Goal: Transaction & Acquisition: Purchase product/service

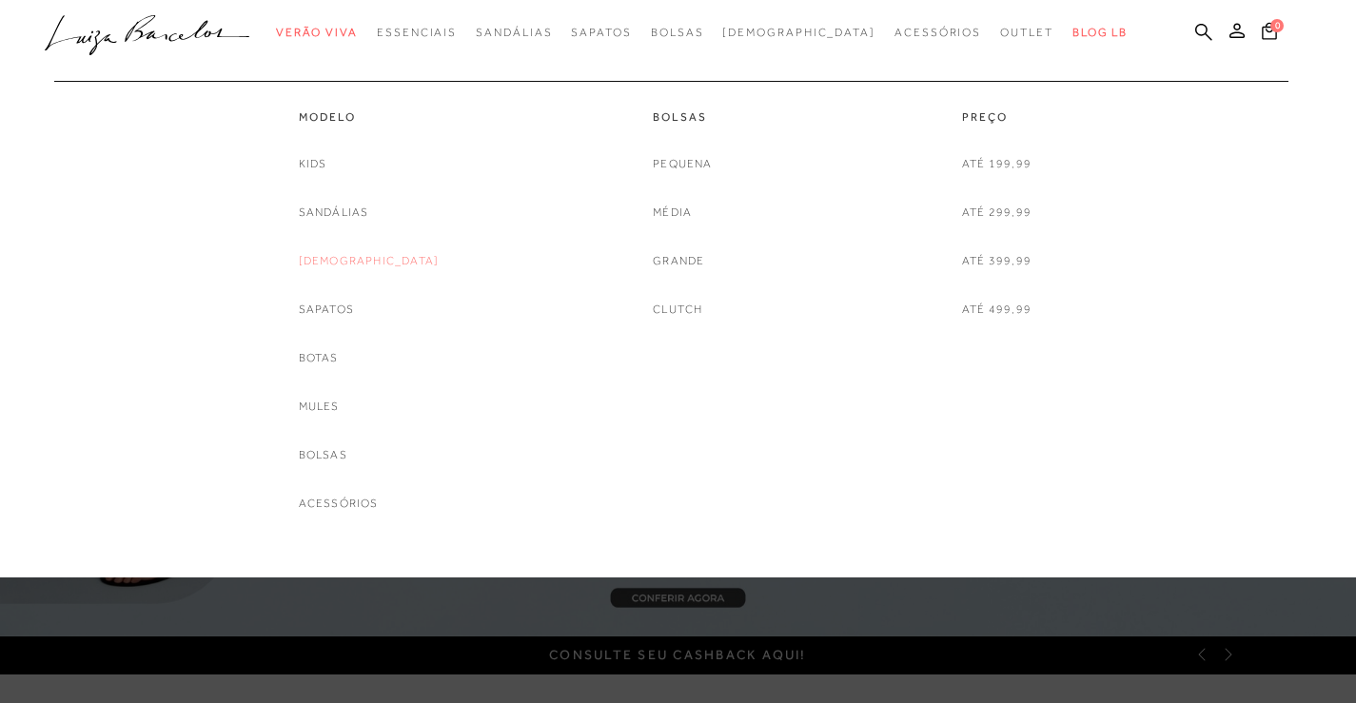
click at [366, 251] on link "[DEMOGRAPHIC_DATA]" at bounding box center [369, 261] width 141 height 20
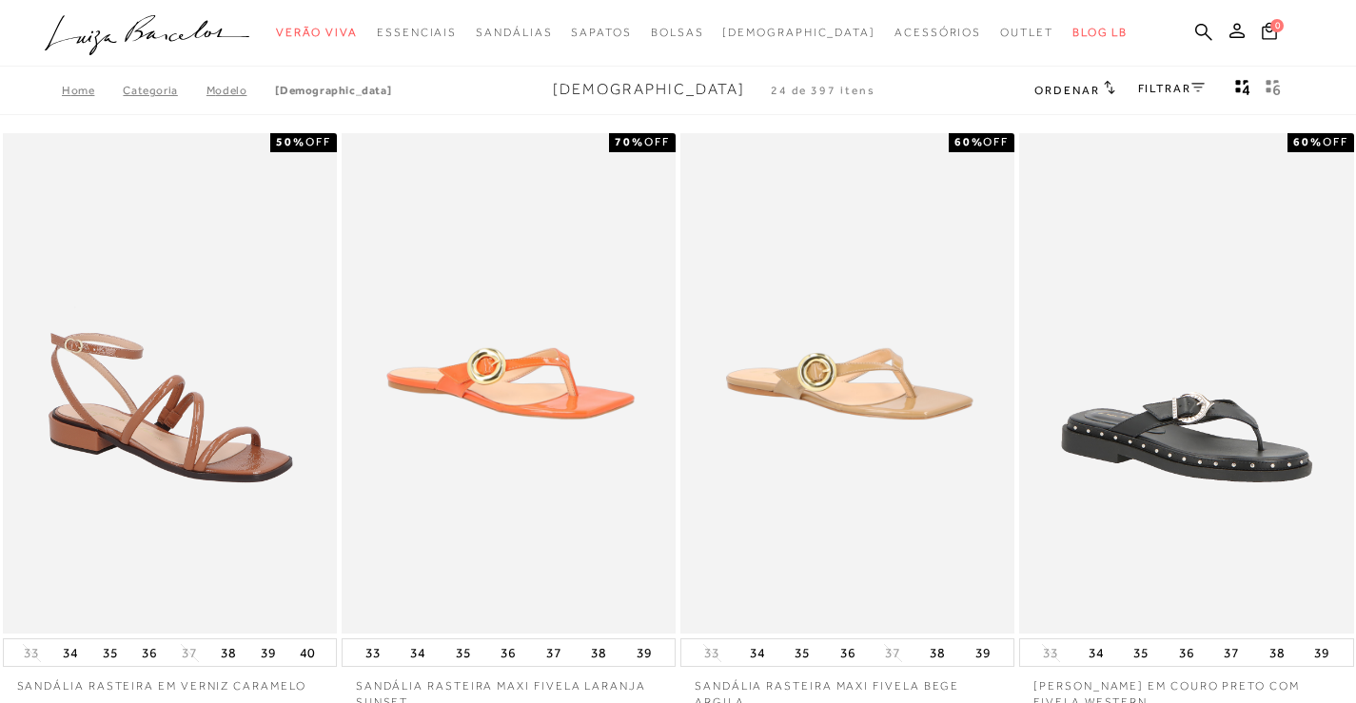
click at [1160, 89] on link "FILTRAR" at bounding box center [1171, 88] width 67 height 13
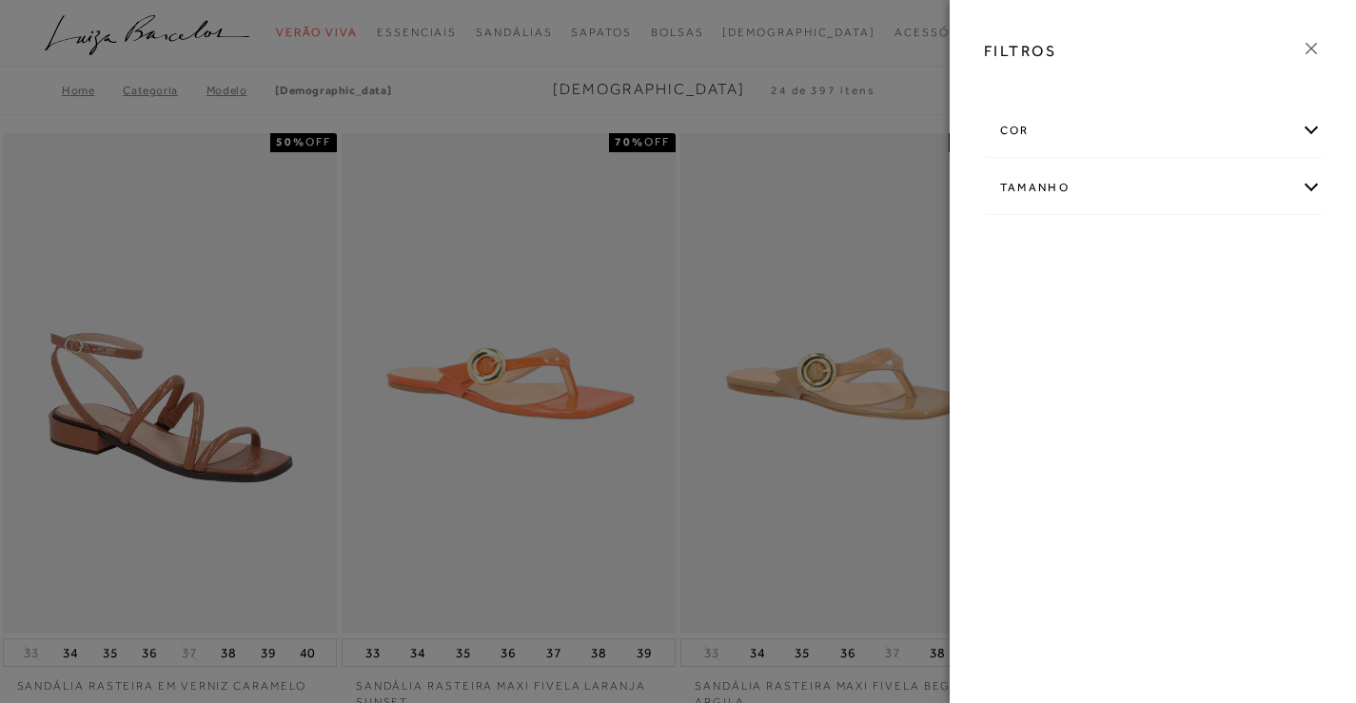
click at [1299, 184] on div "Tamanho" at bounding box center [1153, 188] width 337 height 50
click at [1260, 299] on span "39" at bounding box center [1247, 299] width 28 height 14
click at [1247, 299] on input "39" at bounding box center [1237, 302] width 19 height 19
checkbox input "true"
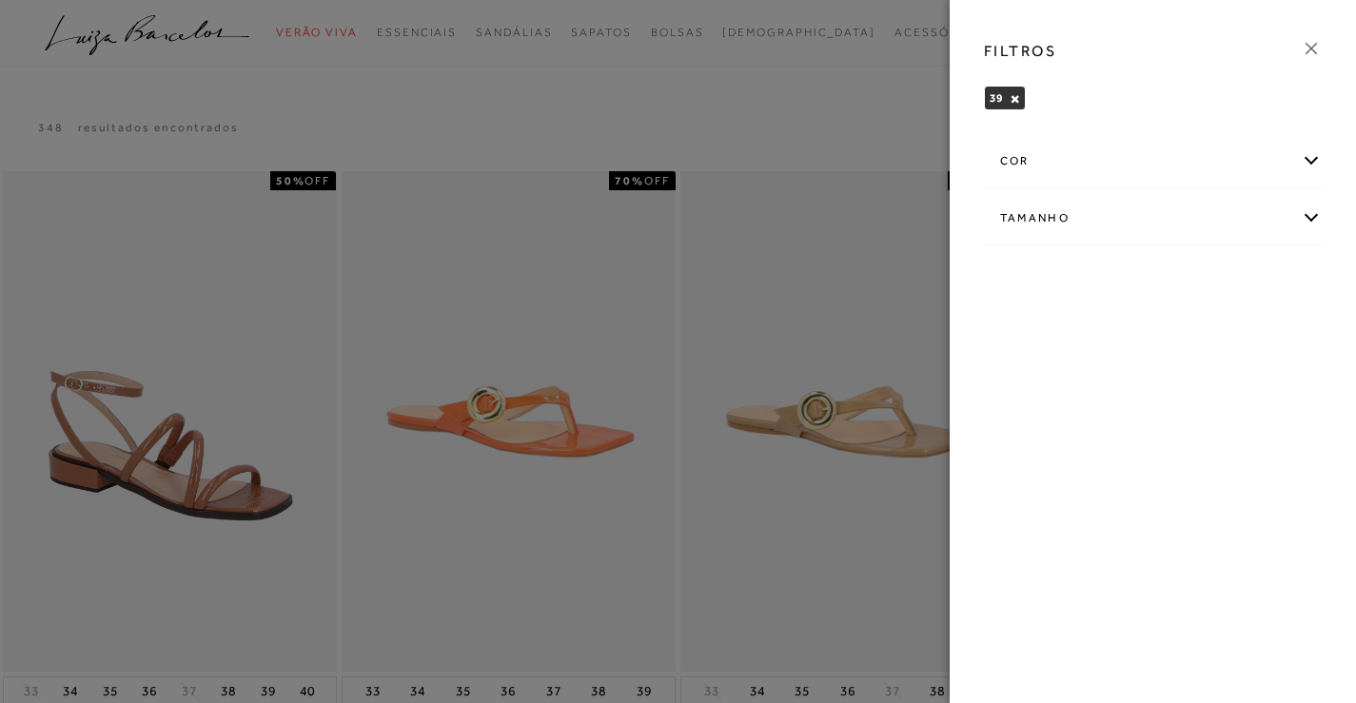
click at [866, 103] on div at bounding box center [678, 351] width 1356 height 703
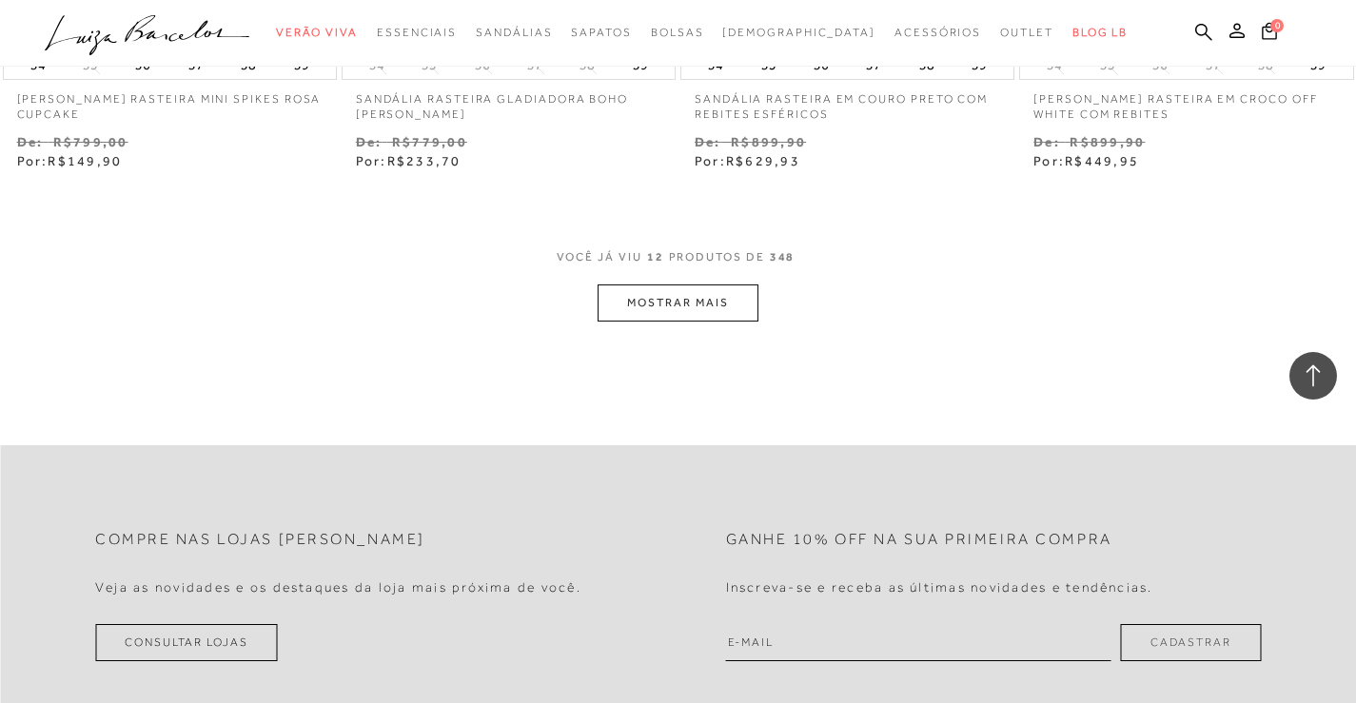
scroll to position [1905, 0]
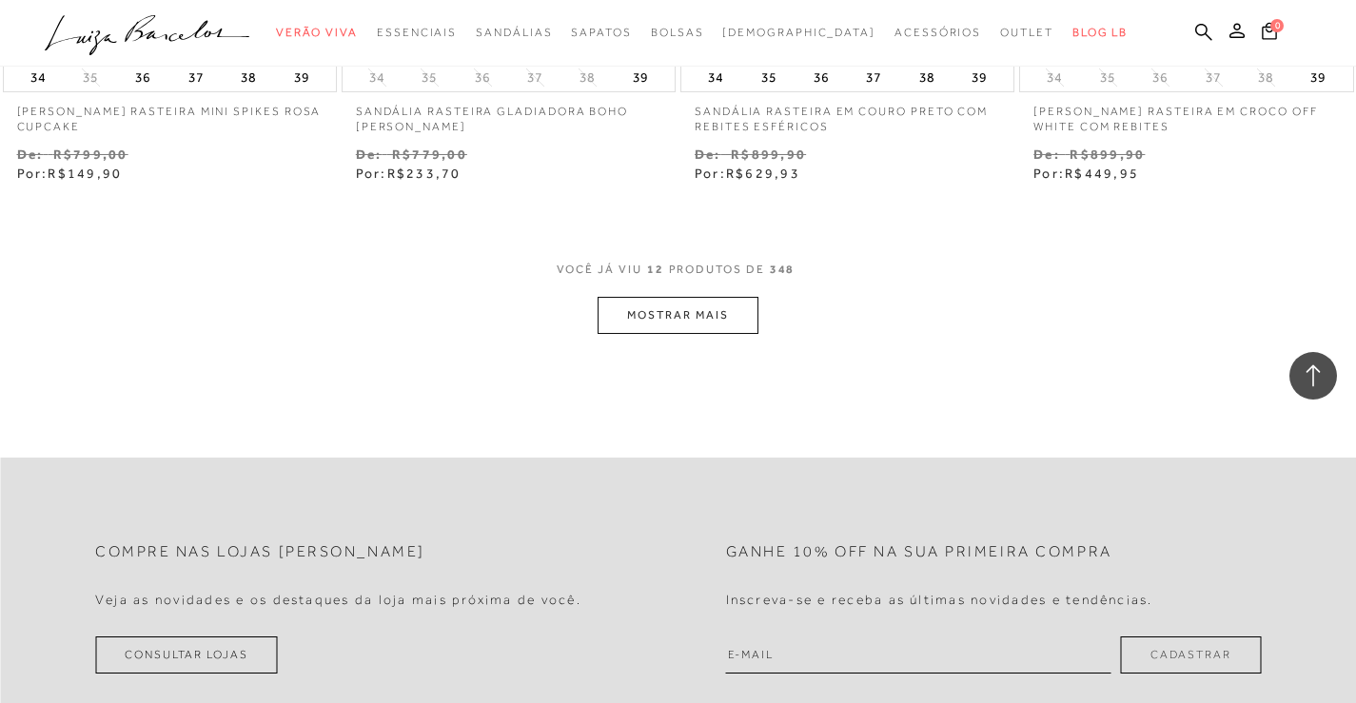
click at [724, 325] on button "MOSTRAR MAIS" at bounding box center [678, 315] width 160 height 37
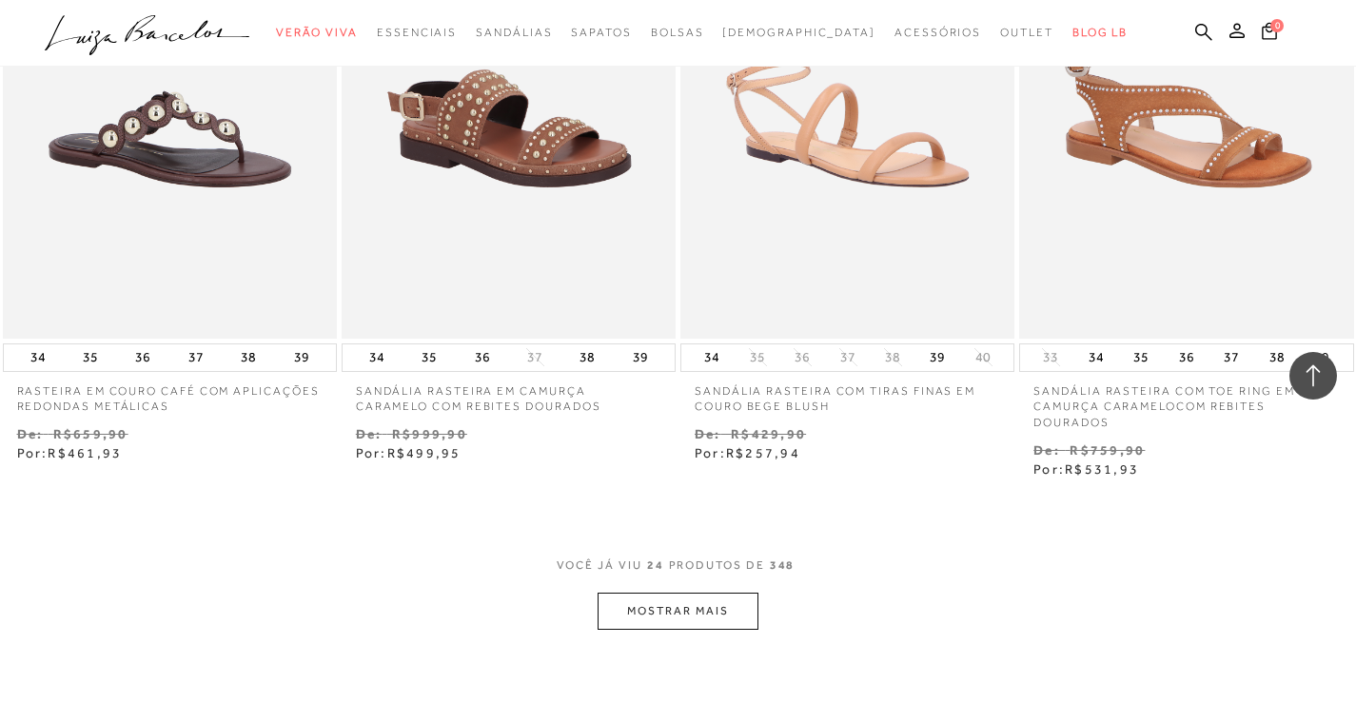
scroll to position [3590, 0]
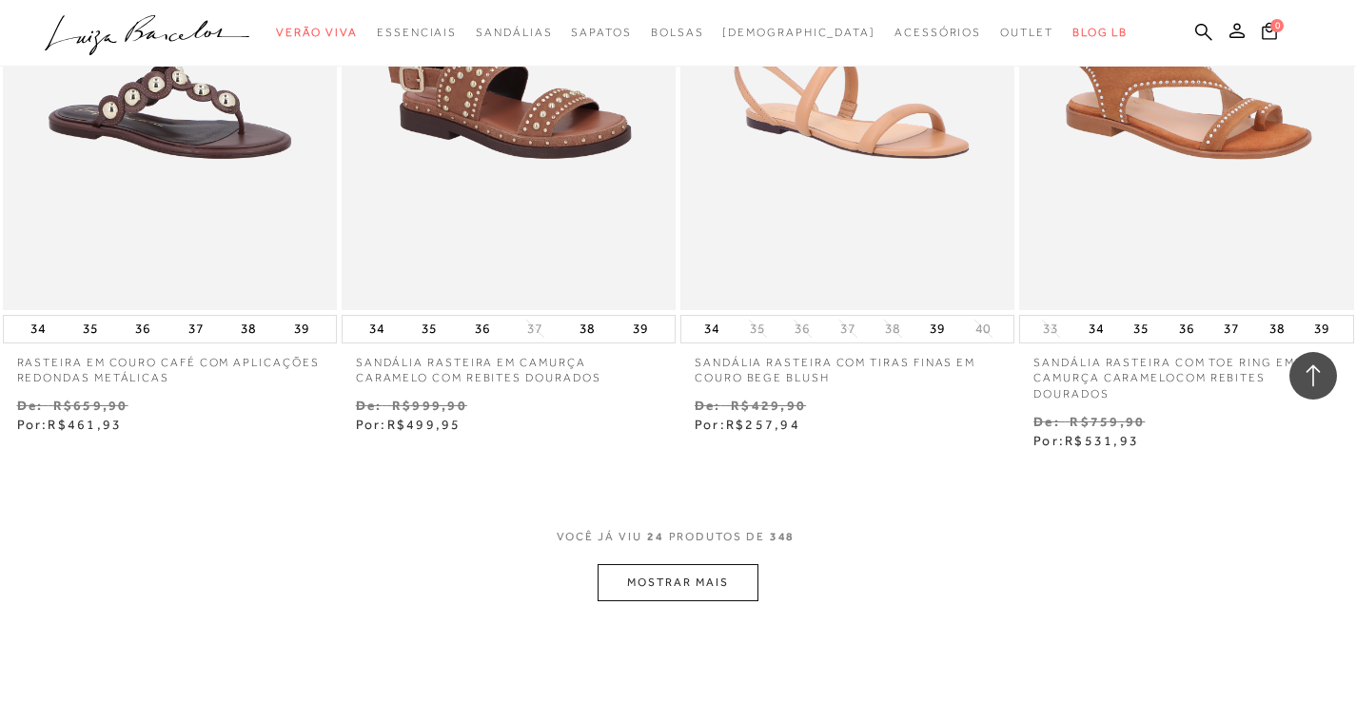
click at [718, 581] on button "MOSTRAR MAIS" at bounding box center [678, 582] width 160 height 37
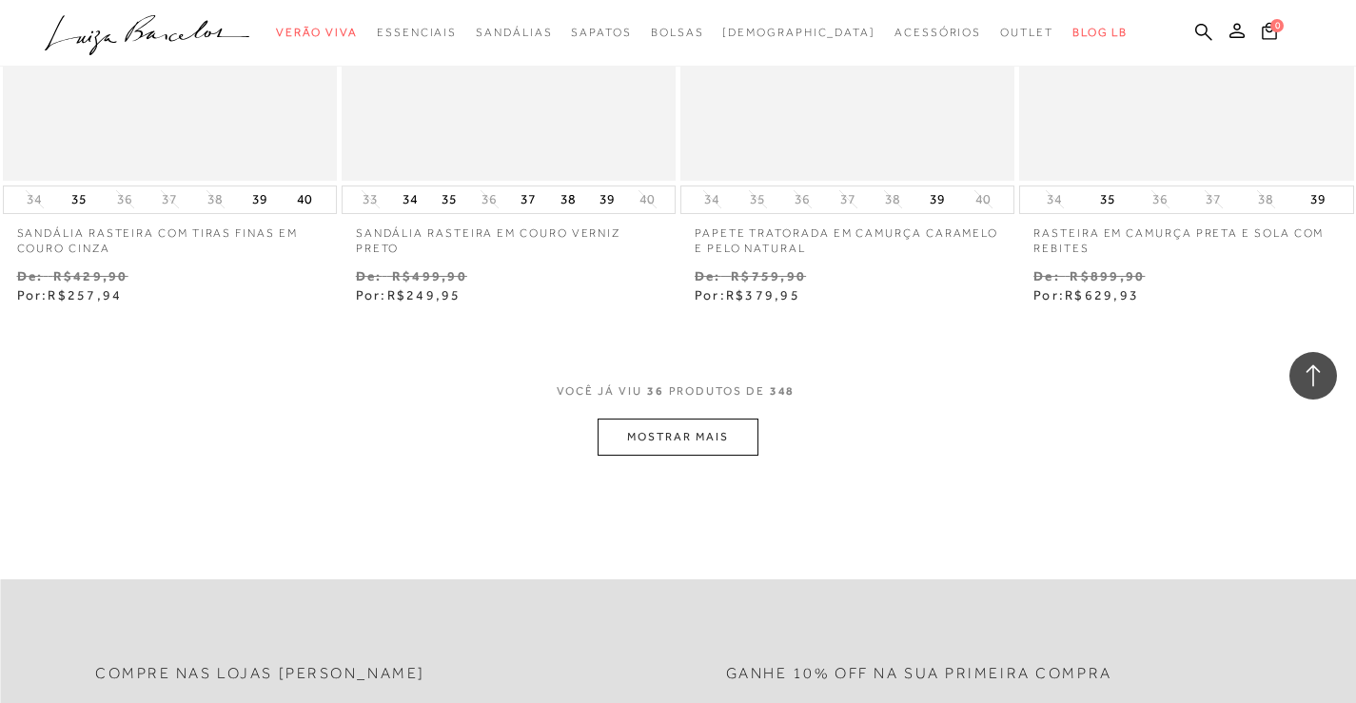
scroll to position [5760, 0]
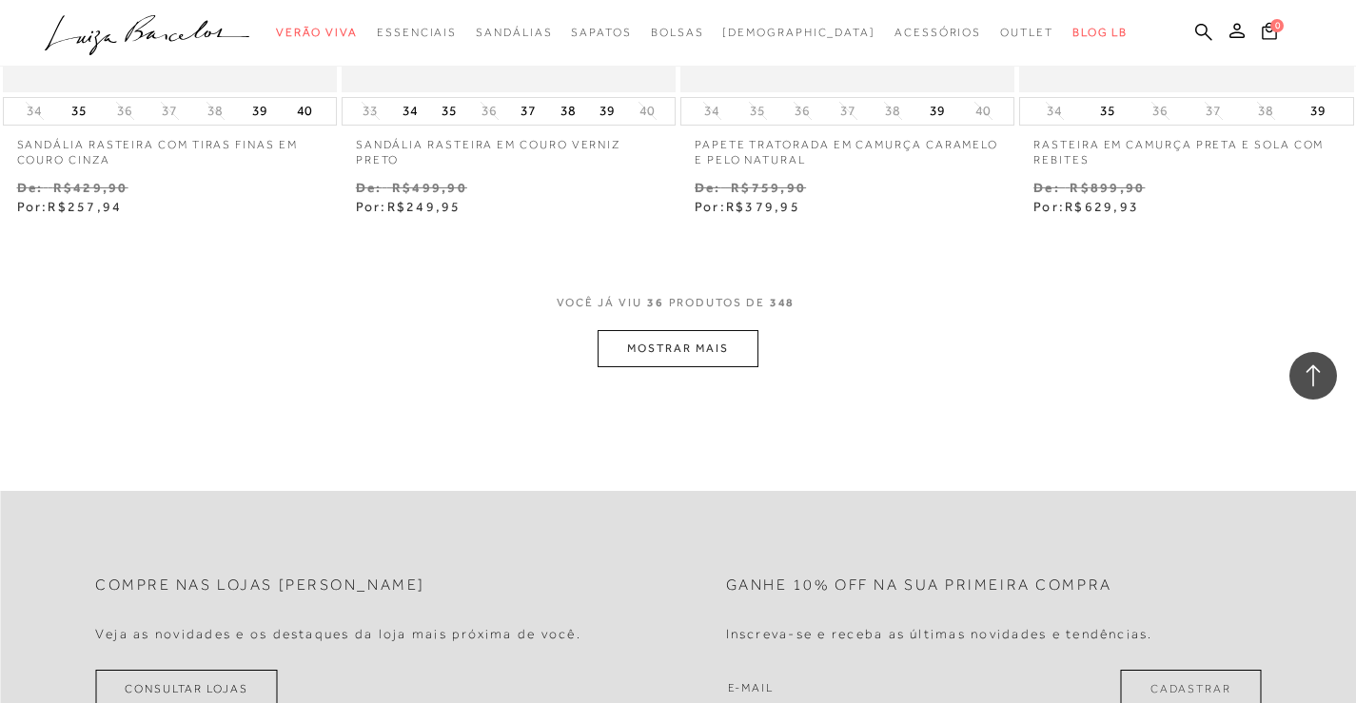
click at [697, 349] on button "MOSTRAR MAIS" at bounding box center [678, 348] width 160 height 37
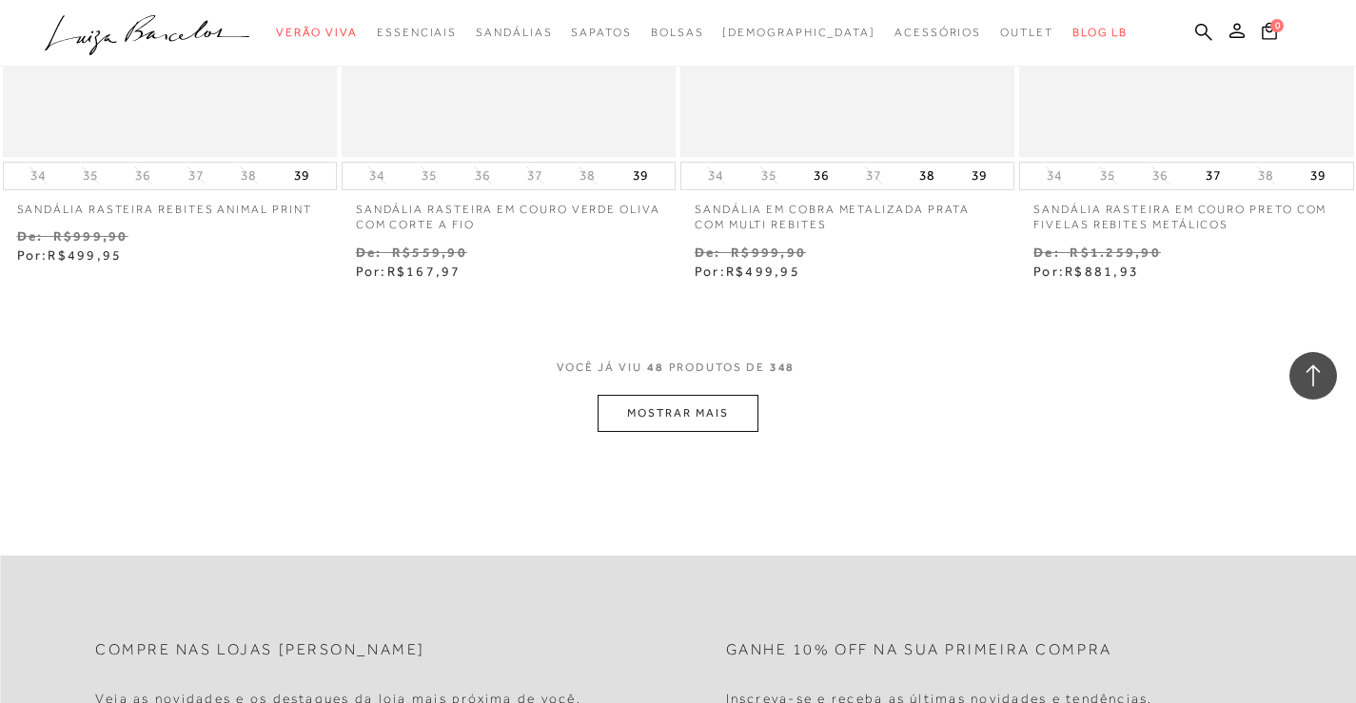
scroll to position [7711, 0]
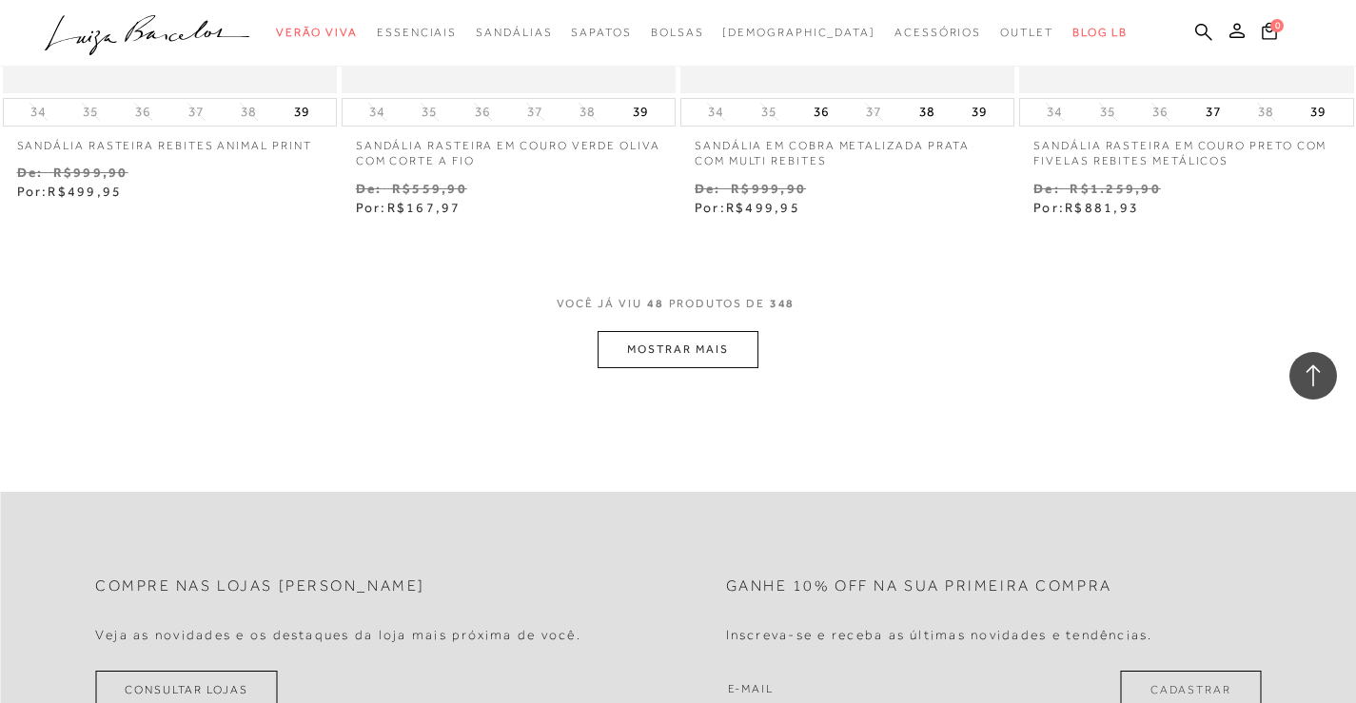
click at [742, 350] on button "MOSTRAR MAIS" at bounding box center [678, 349] width 160 height 37
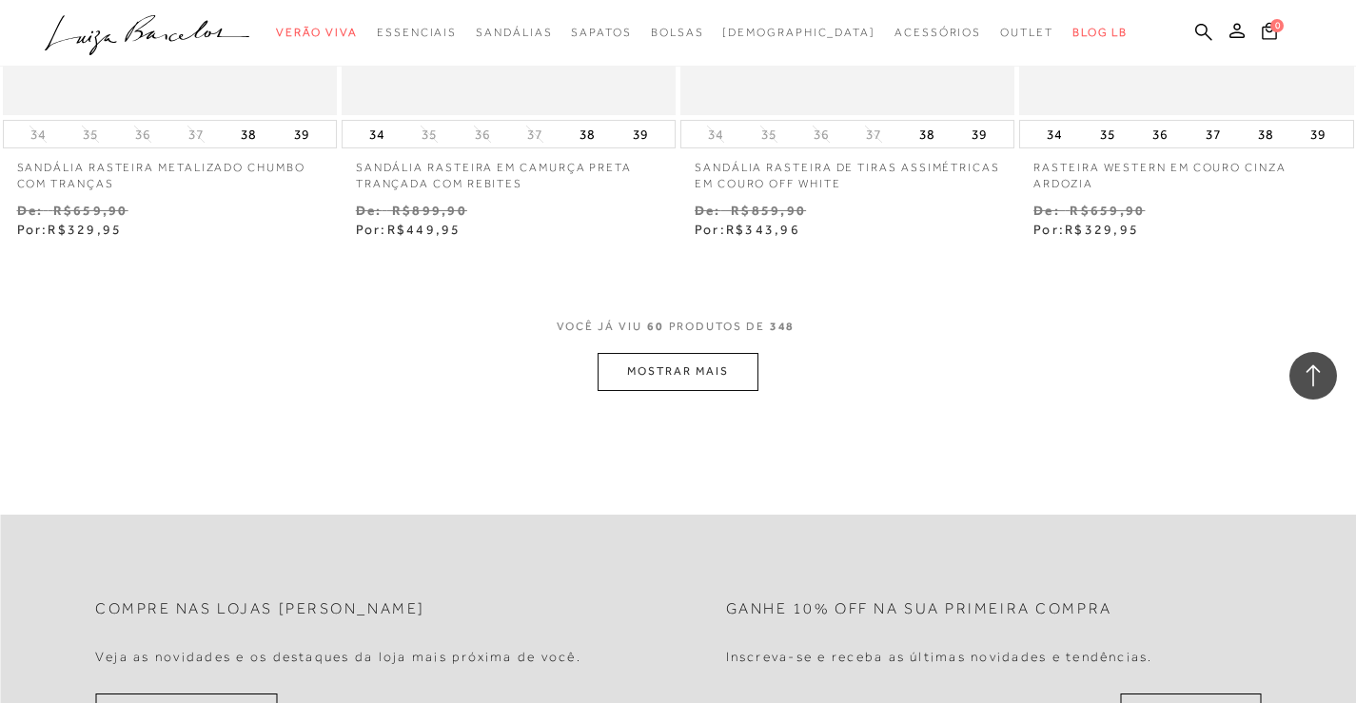
scroll to position [9642, 0]
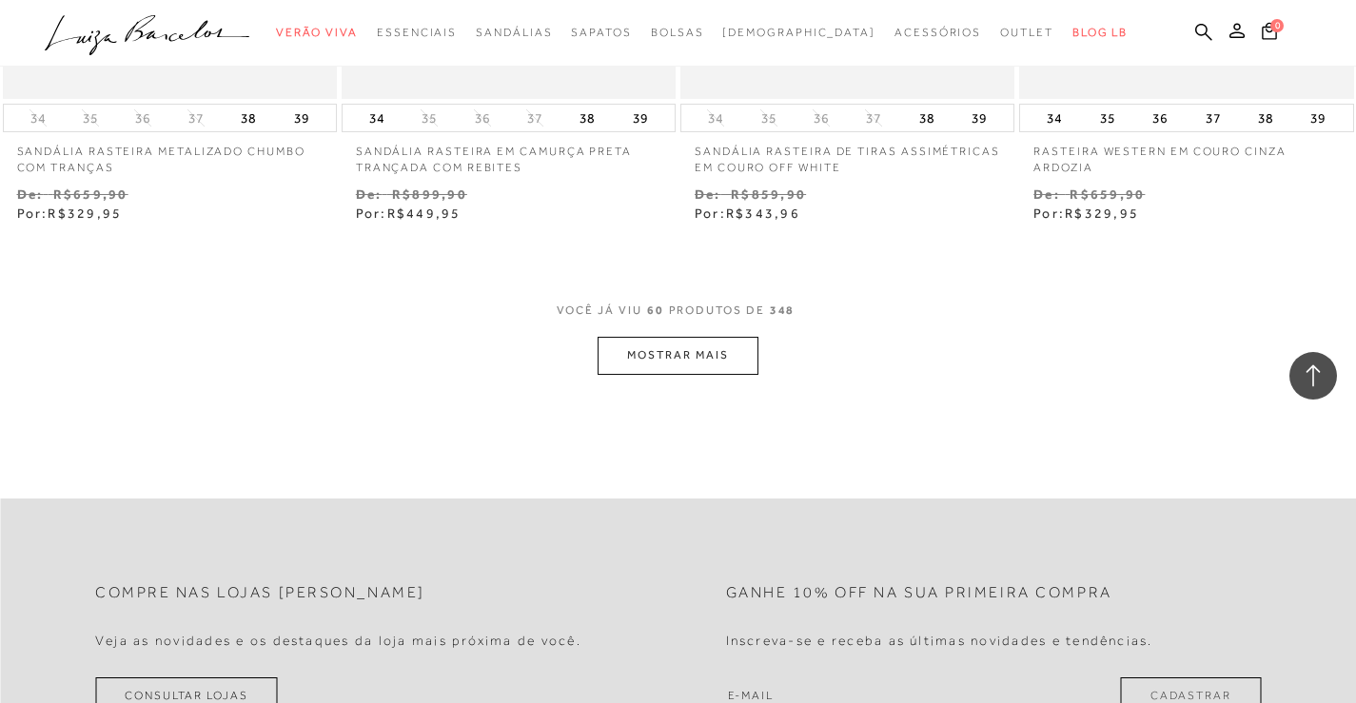
click at [692, 359] on button "MOSTRAR MAIS" at bounding box center [678, 355] width 160 height 37
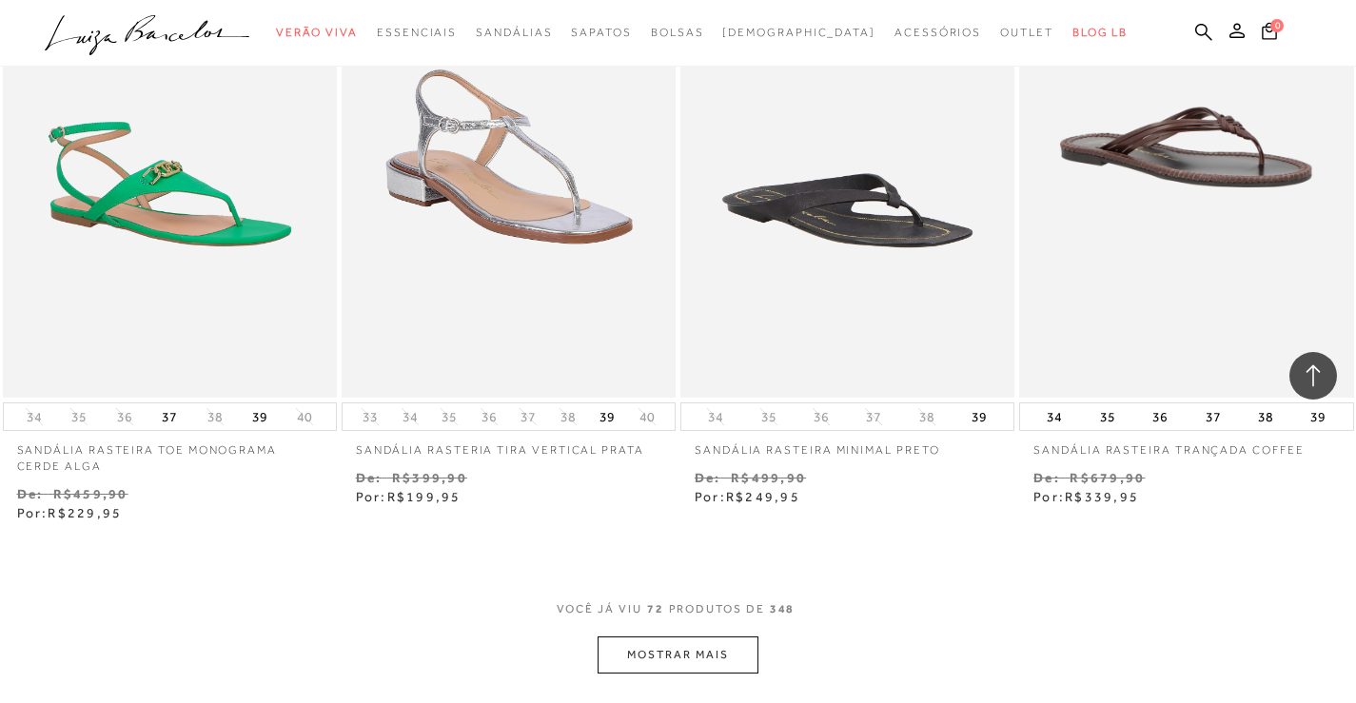
scroll to position [11571, 0]
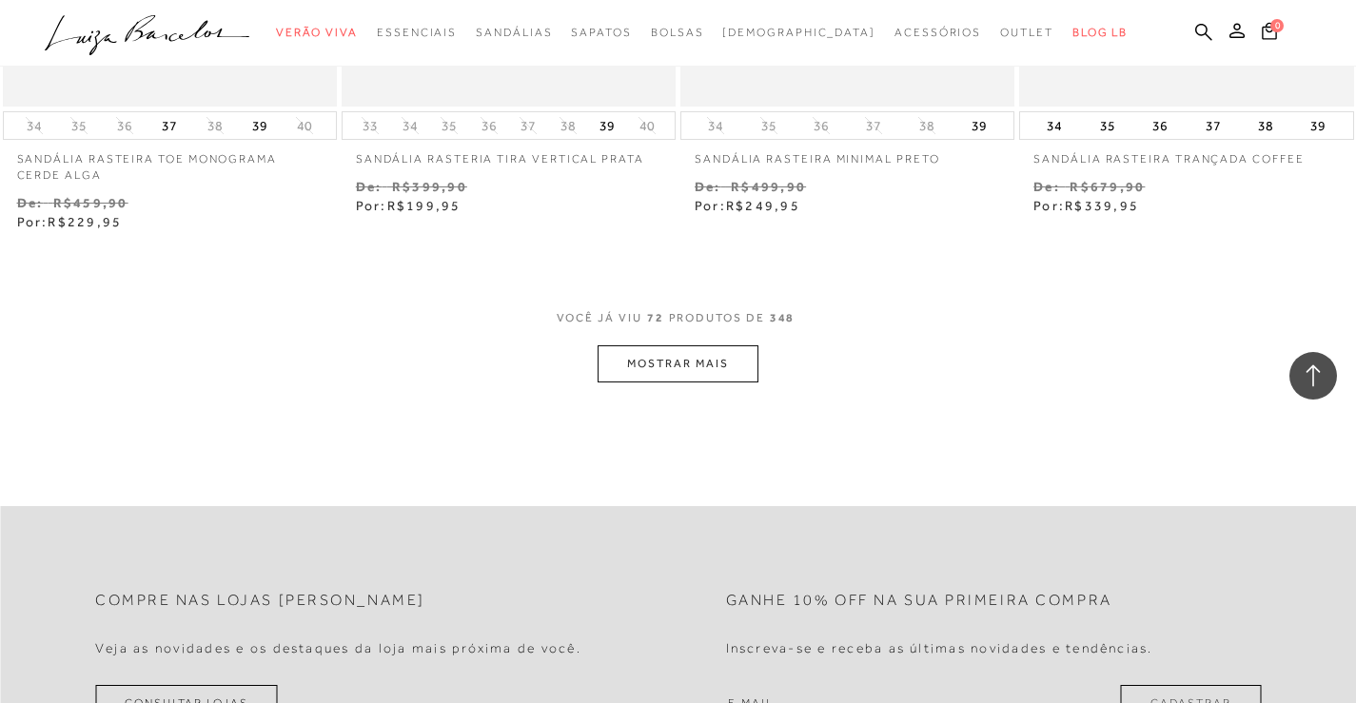
click at [716, 361] on button "MOSTRAR MAIS" at bounding box center [678, 364] width 160 height 37
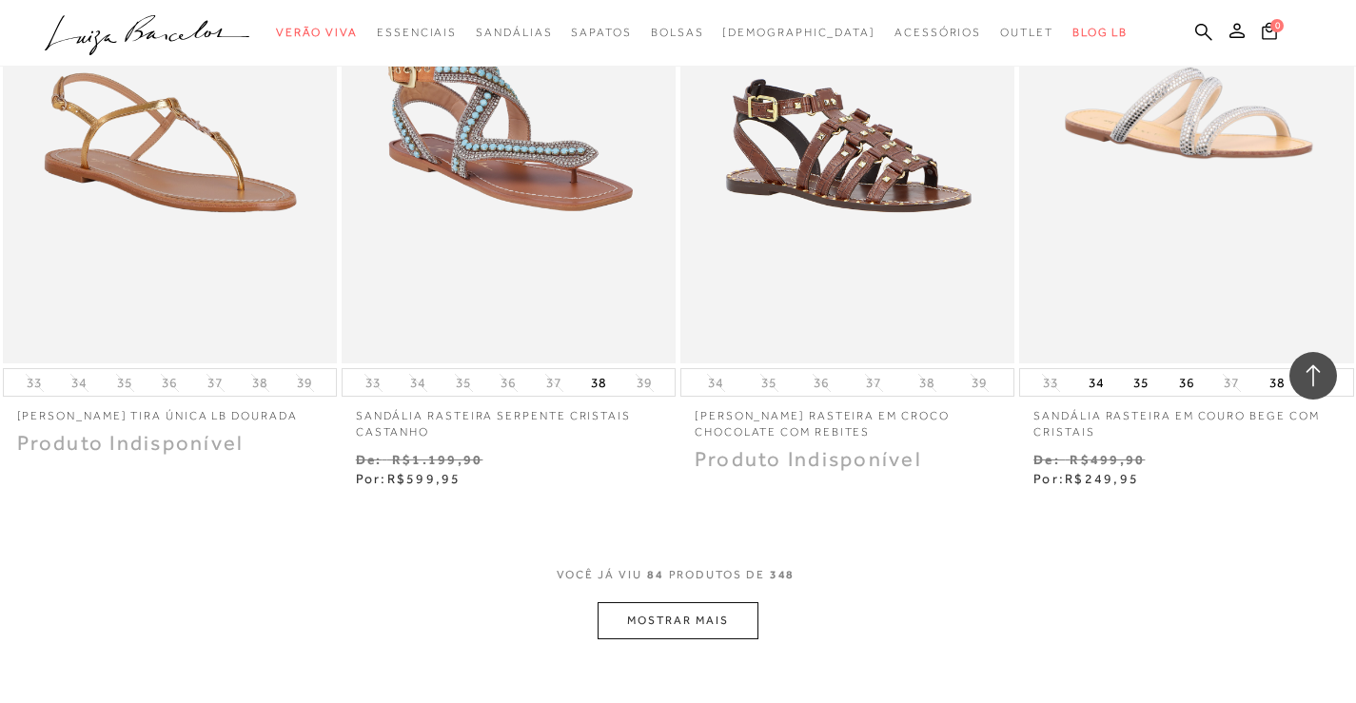
scroll to position [13292, 0]
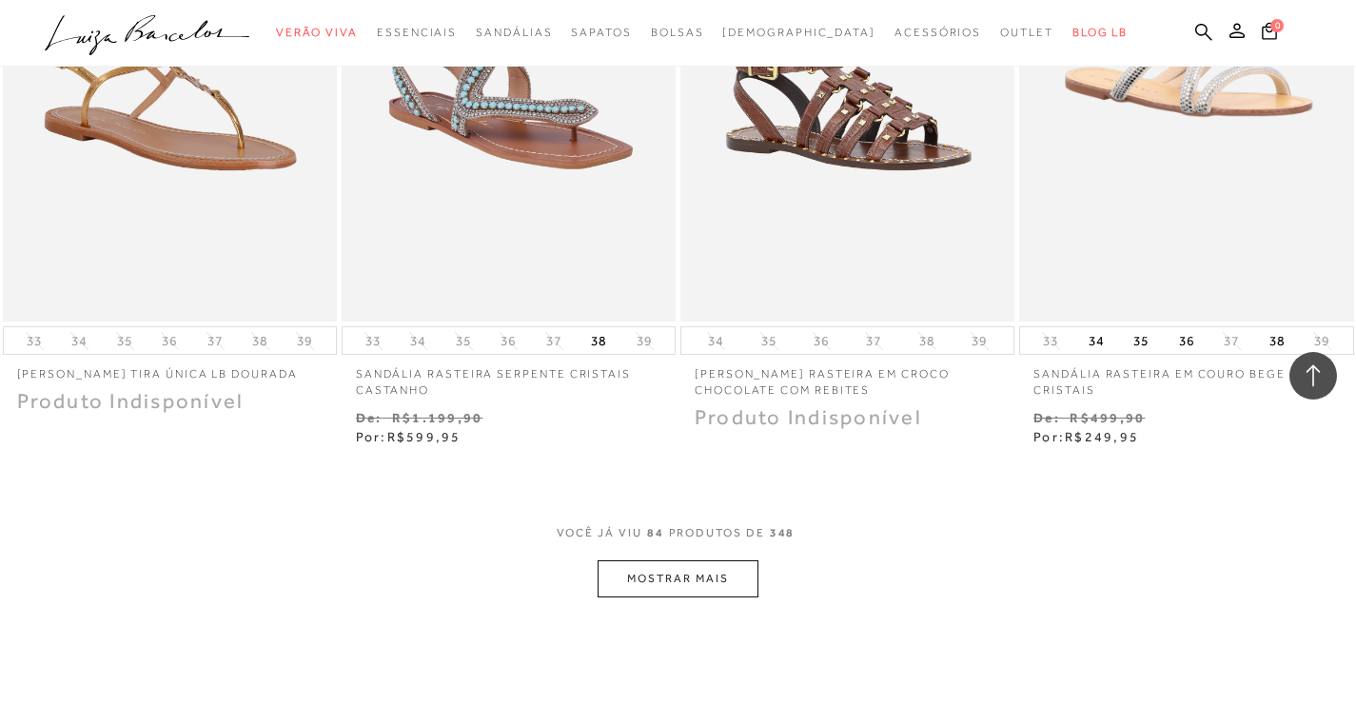
click at [722, 585] on button "MOSTRAR MAIS" at bounding box center [678, 579] width 160 height 37
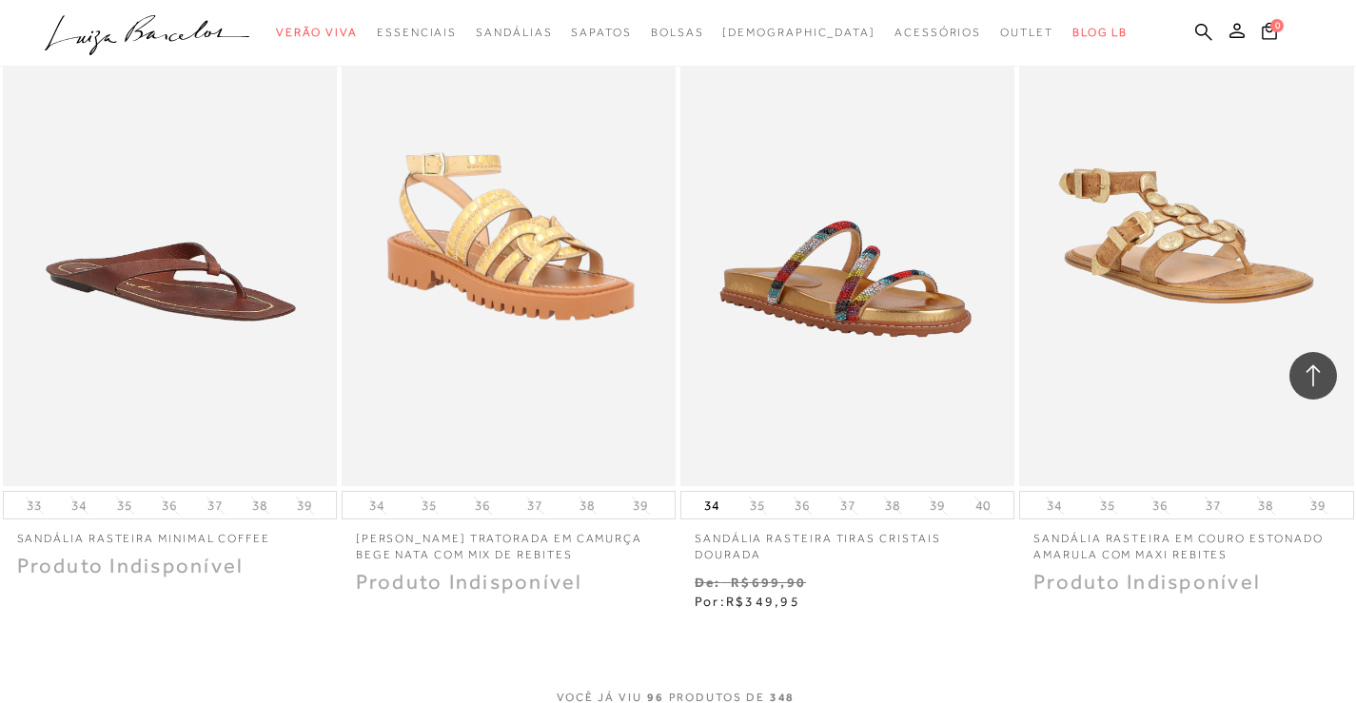
scroll to position [15259, 0]
